Goal: Information Seeking & Learning: Learn about a topic

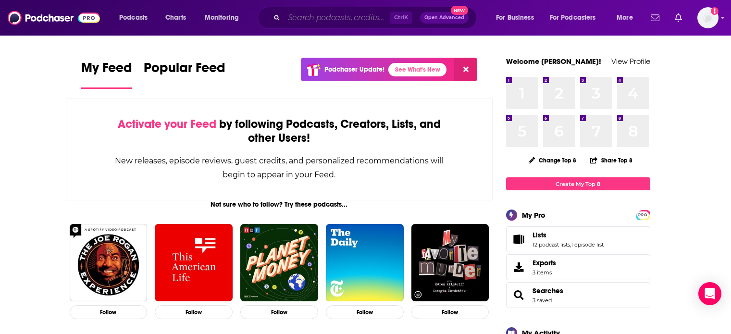
click at [344, 23] on input "Search podcasts, credits, & more..." at bounding box center [337, 17] width 106 height 15
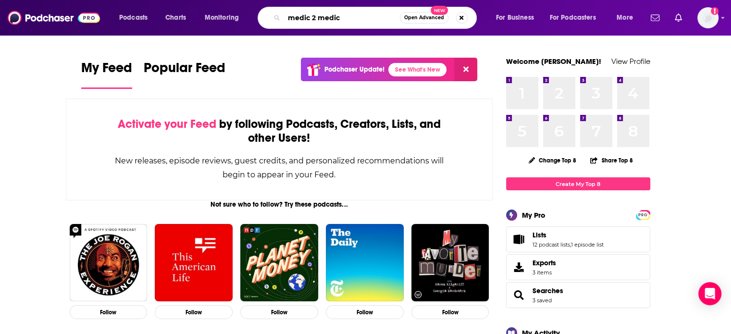
type input "medic 2 medic"
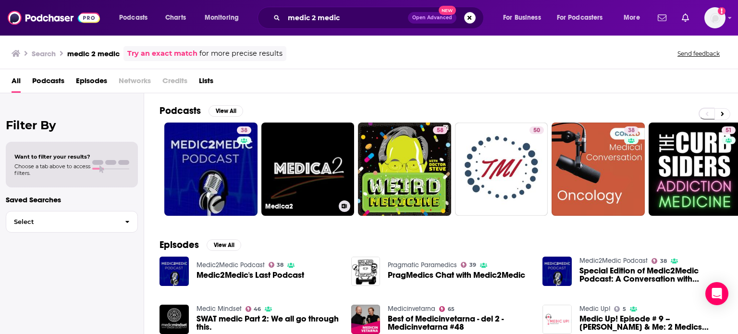
click at [256, 149] on link "38" at bounding box center [210, 169] width 93 height 93
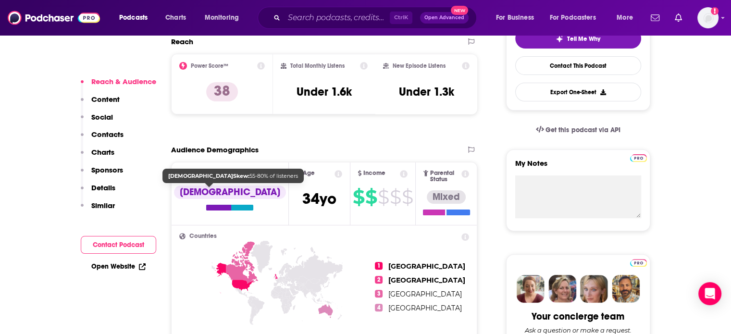
scroll to position [433, 0]
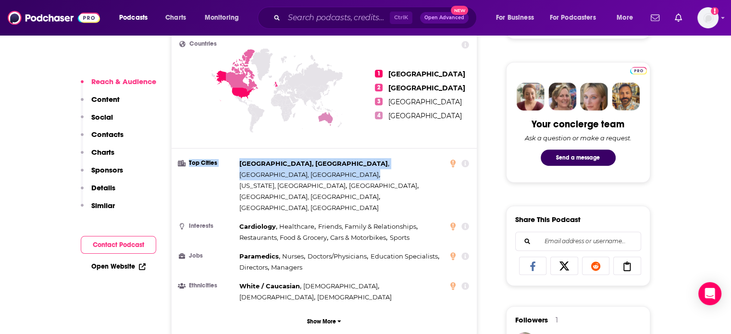
drag, startPoint x: 329, startPoint y: 165, endPoint x: 230, endPoint y: 159, distance: 98.7
click at [230, 159] on li "Top Cities [GEOGRAPHIC_DATA], [GEOGRAPHIC_DATA] , [GEOGRAPHIC_DATA], [GEOGRAPHI…" at bounding box center [324, 185] width 290 height 55
click at [279, 171] on span "[GEOGRAPHIC_DATA], [GEOGRAPHIC_DATA]" at bounding box center [308, 175] width 139 height 8
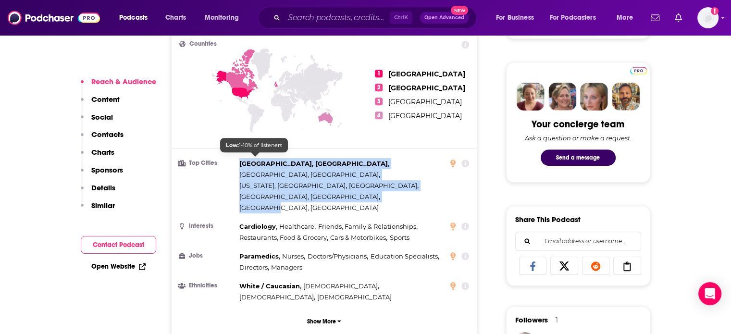
drag, startPoint x: 327, startPoint y: 175, endPoint x: 240, endPoint y: 159, distance: 88.0
click at [240, 159] on ul "Top Cities [GEOGRAPHIC_DATA], [GEOGRAPHIC_DATA] , [GEOGRAPHIC_DATA], [GEOGRAPHI…" at bounding box center [324, 230] width 290 height 145
copy div "[GEOGRAPHIC_DATA], [GEOGRAPHIC_DATA] , [GEOGRAPHIC_DATA], [GEOGRAPHIC_DATA] , […"
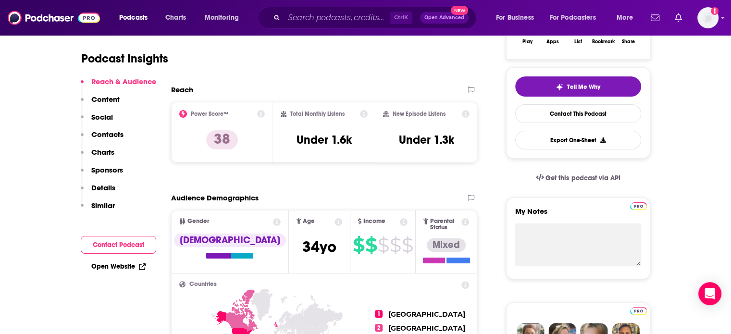
scroll to position [0, 0]
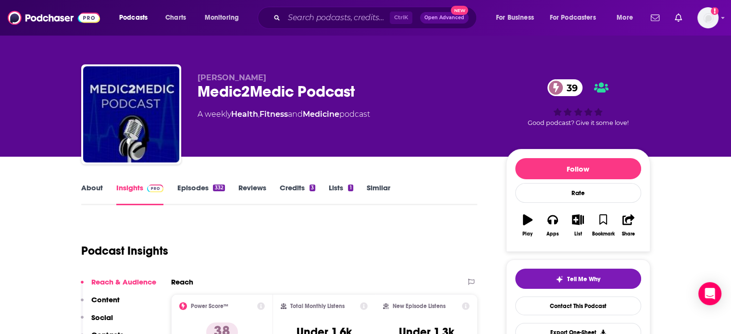
click at [82, 190] on link "About" at bounding box center [92, 194] width 22 height 22
